Goal: Task Accomplishment & Management: Use online tool/utility

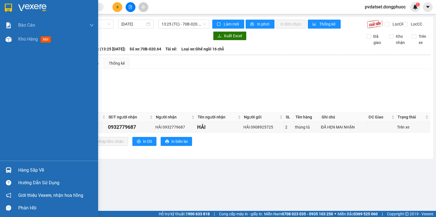
click at [29, 170] on div "Hàng sắp về" at bounding box center [56, 170] width 76 height 8
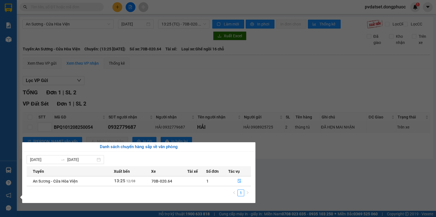
click at [321, 188] on section "Kết quả tìm kiếm ( 0 ) Bộ lọc Ngày tạo đơn gần nhất No Data pvdatset.dongphuoc …" at bounding box center [218, 108] width 436 height 217
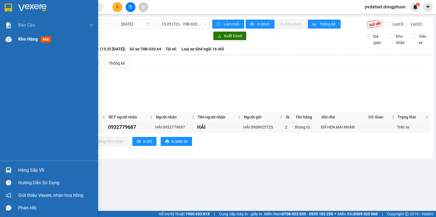
click at [29, 41] on span "Kho hàng" at bounding box center [28, 38] width 20 height 5
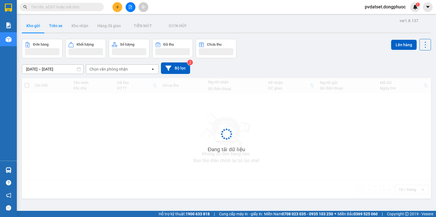
click at [55, 28] on button "Trên xe" at bounding box center [56, 25] width 22 height 13
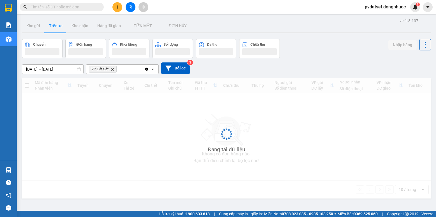
click at [55, 28] on button "Trên xe" at bounding box center [56, 25] width 22 height 13
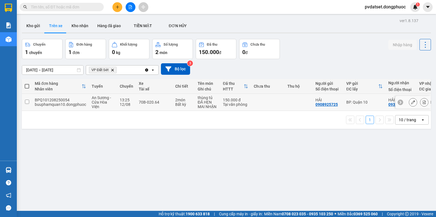
click at [277, 103] on td at bounding box center [268, 102] width 34 height 17
checkbox input "true"
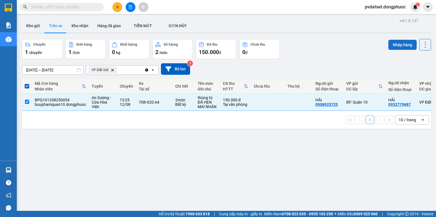
click at [400, 44] on button "Nhập hàng" at bounding box center [403, 45] width 28 height 10
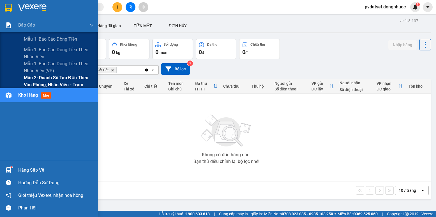
drag, startPoint x: 35, startPoint y: 82, endPoint x: 48, endPoint y: 82, distance: 12.9
click at [36, 82] on span "Mẫu 2: Doanh số tạo đơn theo Văn phòng, nhân viên - Trạm" at bounding box center [59, 81] width 70 height 14
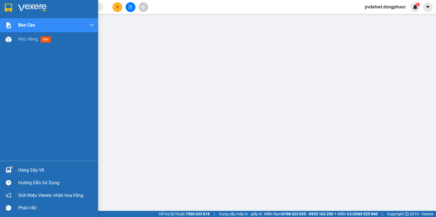
click at [15, 169] on div "Hàng sắp về" at bounding box center [49, 170] width 98 height 13
click at [20, 41] on span "Kho hàng" at bounding box center [28, 38] width 20 height 5
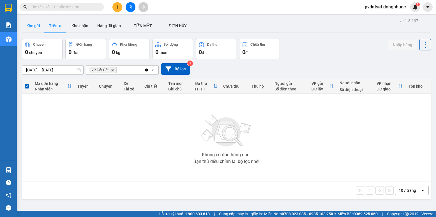
click at [41, 27] on button "Kho gửi" at bounding box center [33, 25] width 23 height 13
